Goal: Task Accomplishment & Management: Use online tool/utility

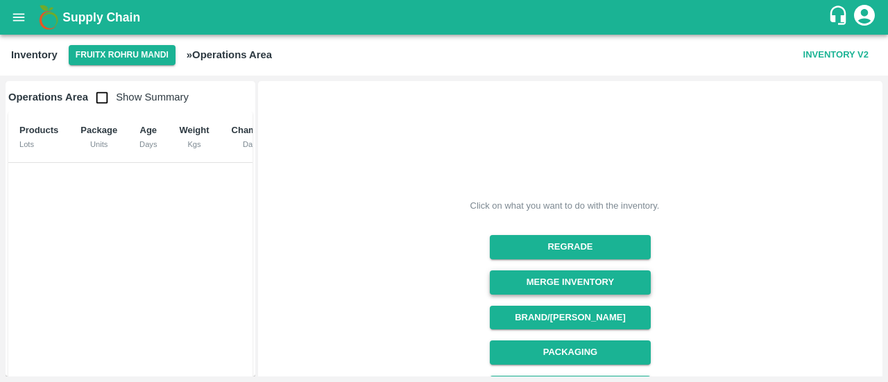
scroll to position [241, 0]
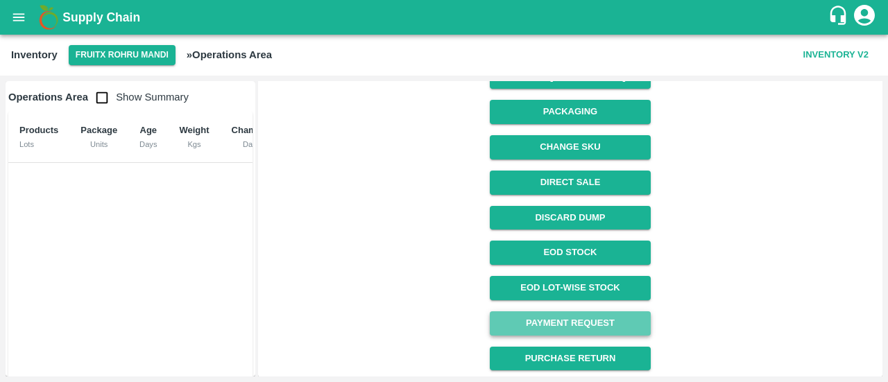
click at [580, 319] on link "Payment Request" at bounding box center [570, 323] width 160 height 24
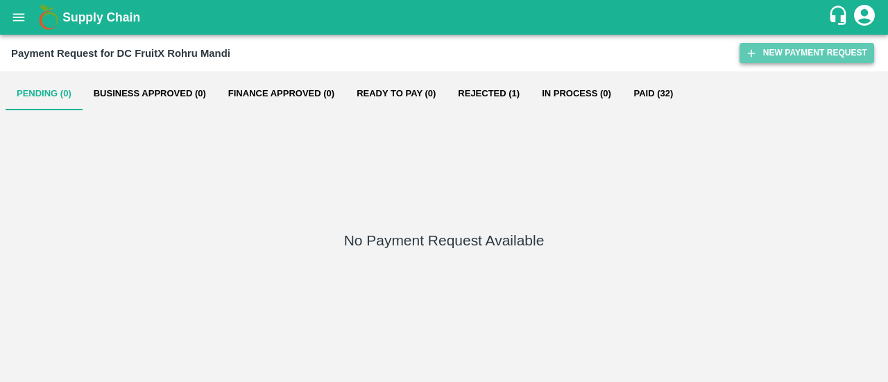
click at [773, 57] on button "New Payment Request" at bounding box center [806, 53] width 135 height 20
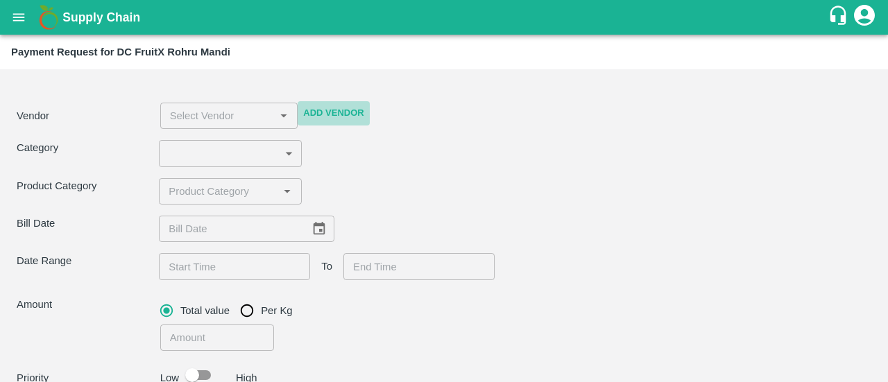
click at [321, 107] on button "Add Vendor" at bounding box center [333, 113] width 71 height 24
